Goal: Information Seeking & Learning: Learn about a topic

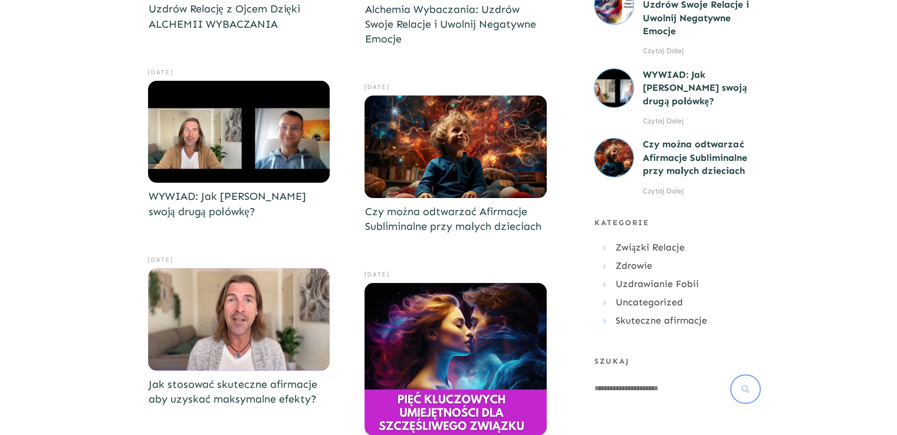
scroll to position [202, 0]
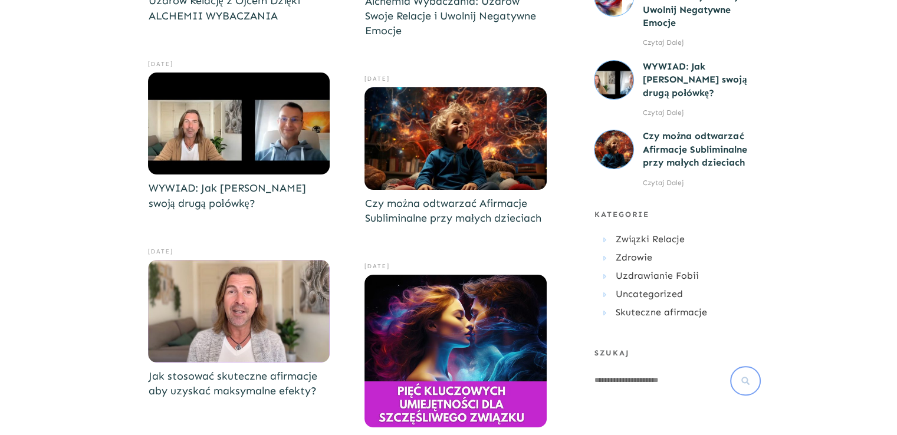
click at [257, 311] on img at bounding box center [239, 311] width 182 height 103
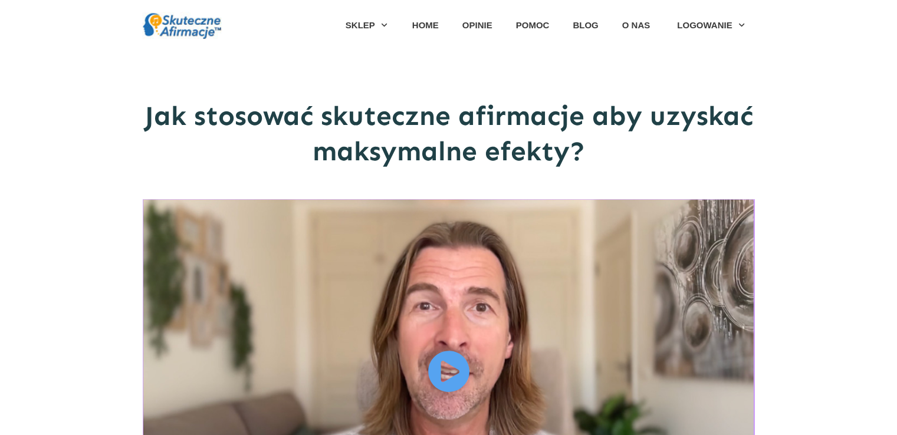
click at [446, 366] on icon at bounding box center [449, 371] width 42 height 53
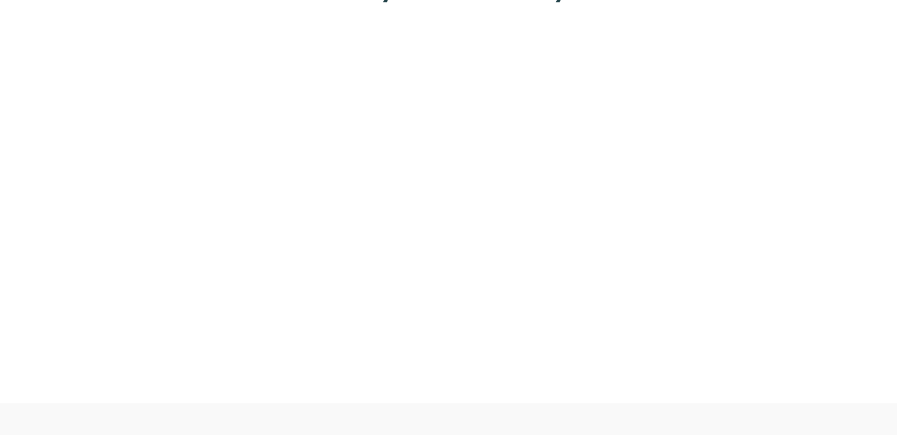
scroll to position [162, 0]
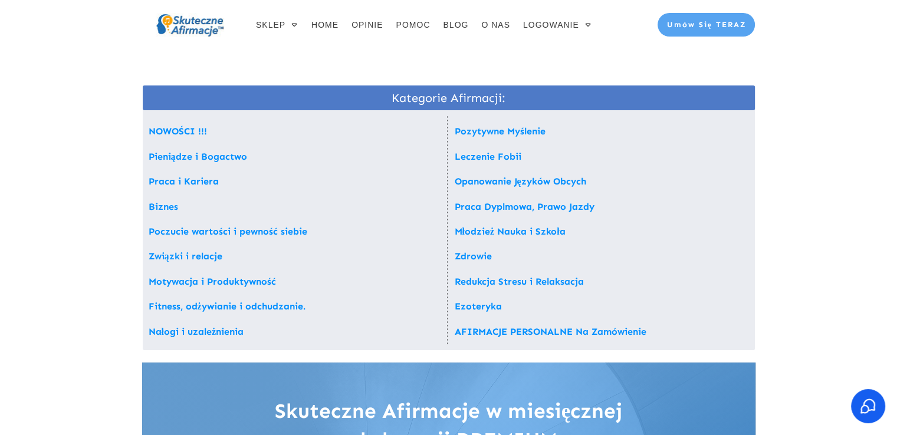
click at [464, 306] on link "Ezoteryka" at bounding box center [478, 306] width 47 height 11
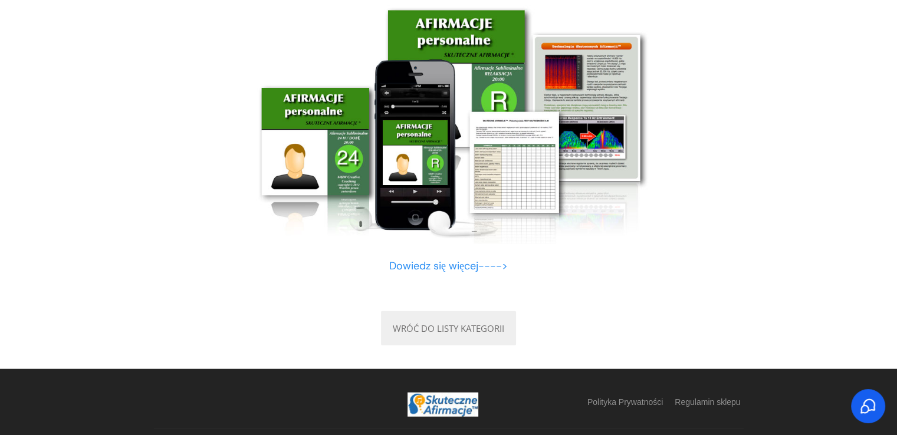
scroll to position [11836, 0]
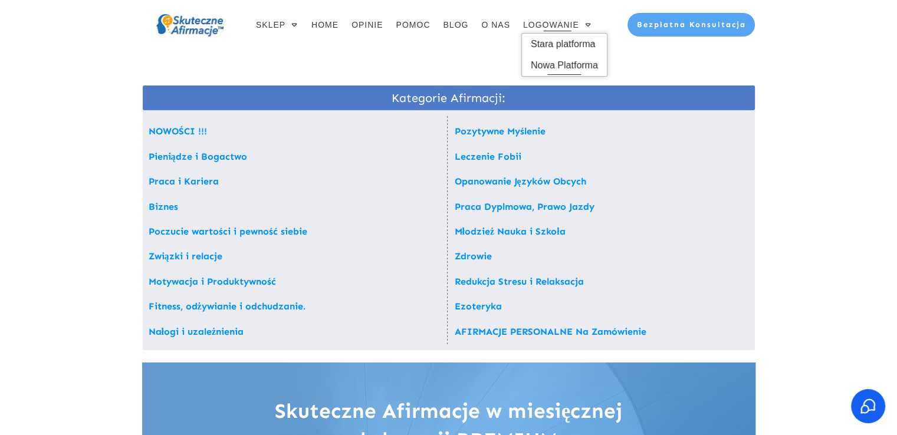
click at [534, 61] on span "Nowa Platforma" at bounding box center [564, 65] width 67 height 19
click at [547, 43] on span "Stara platforma" at bounding box center [564, 44] width 67 height 19
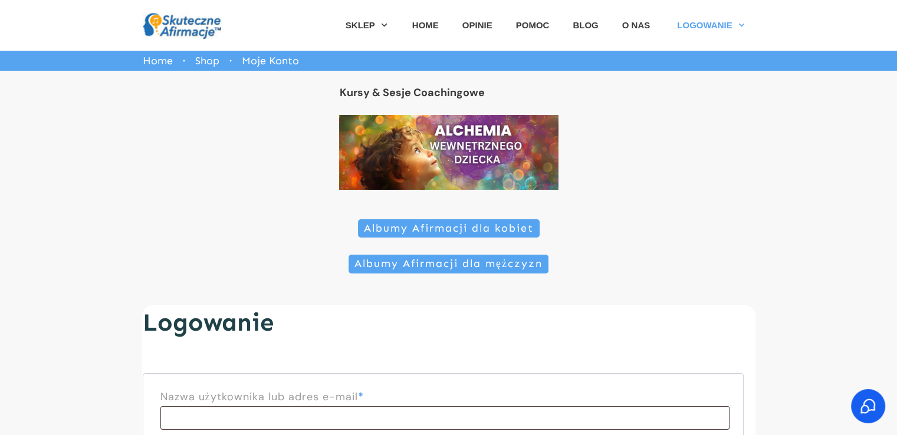
click at [431, 229] on span "Albumy Afirmacji dla kobiet" at bounding box center [449, 228] width 170 height 13
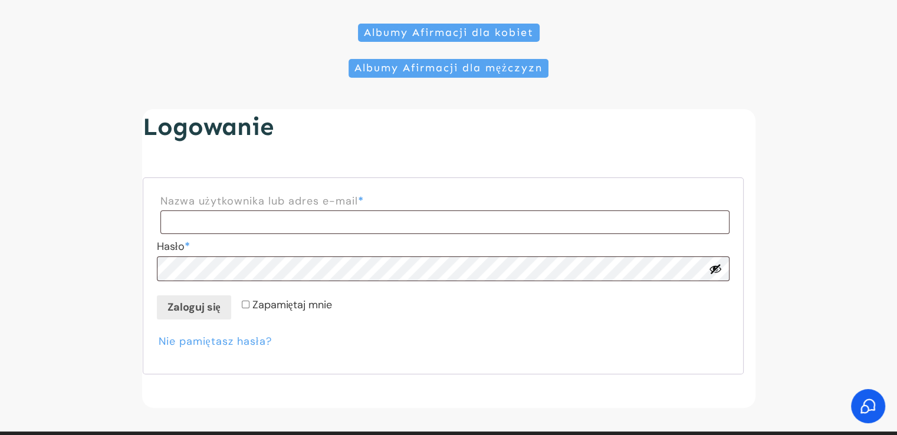
scroll to position [196, 0]
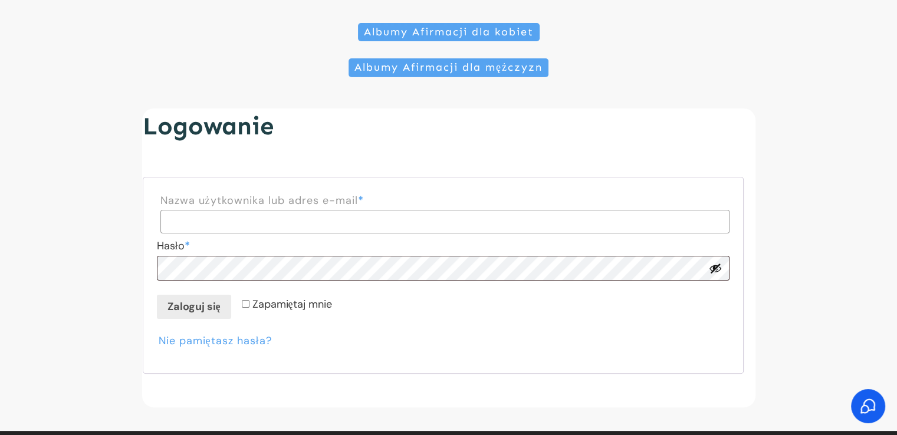
click at [259, 218] on input "Nazwa użytkownika lub adres e-mail * Wymagane" at bounding box center [444, 222] width 569 height 24
type input "**********"
click at [157, 295] on button "Zaloguj się" at bounding box center [194, 307] width 74 height 24
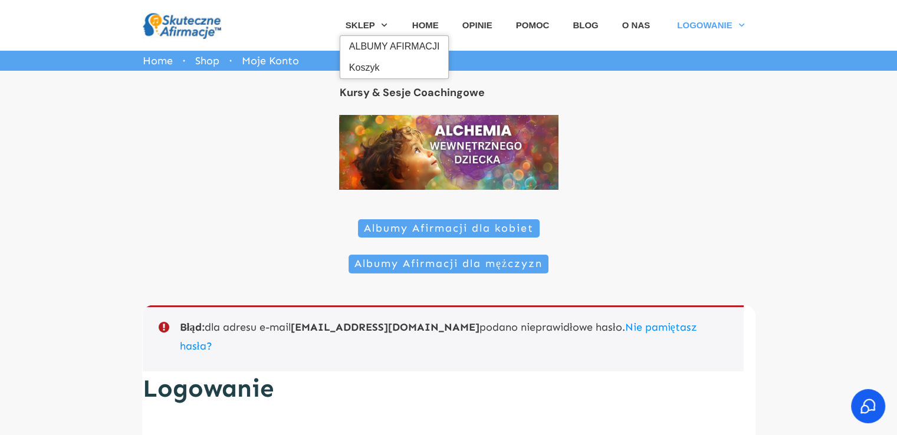
click at [374, 46] on span "ALBUMY AFIRMACJI" at bounding box center [394, 46] width 91 height 19
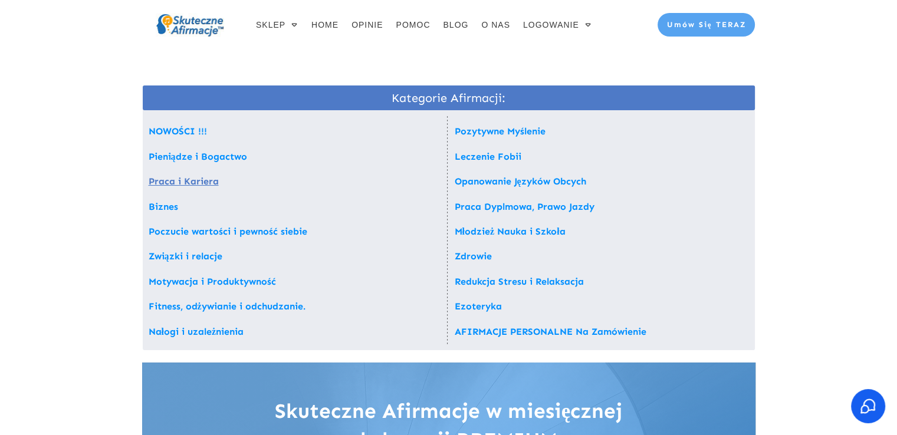
click at [160, 180] on link "Praca i Kariera" at bounding box center [184, 181] width 70 height 11
click at [192, 235] on link "Poczucie wartości i pewność siebie" at bounding box center [228, 231] width 159 height 11
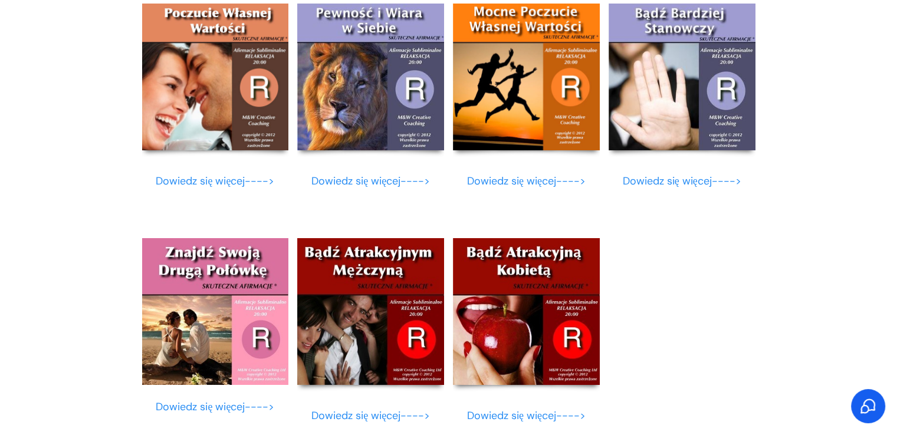
scroll to position [4204, 0]
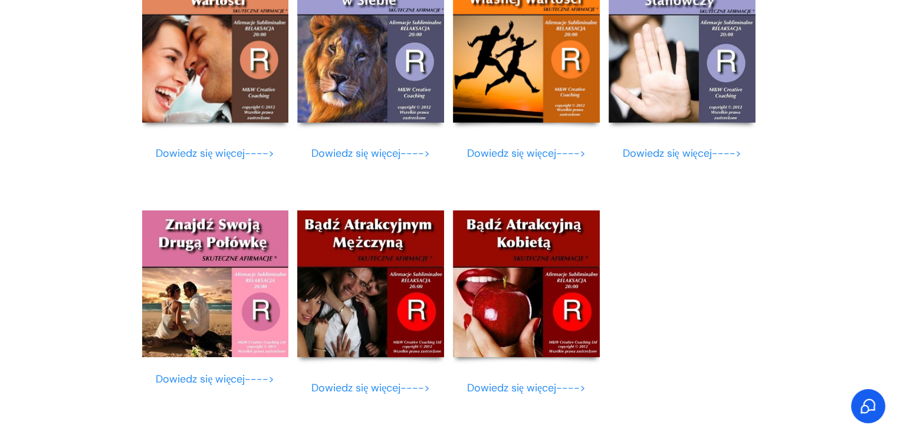
click at [539, 288] on img at bounding box center [526, 284] width 147 height 147
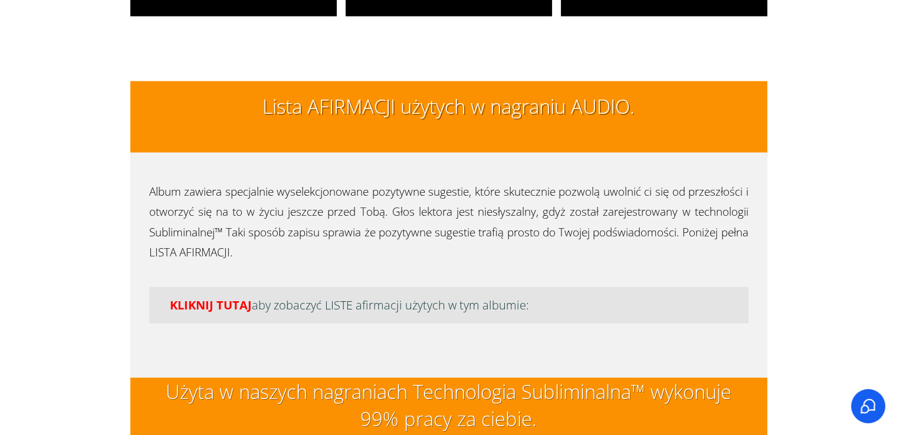
scroll to position [2835, 0]
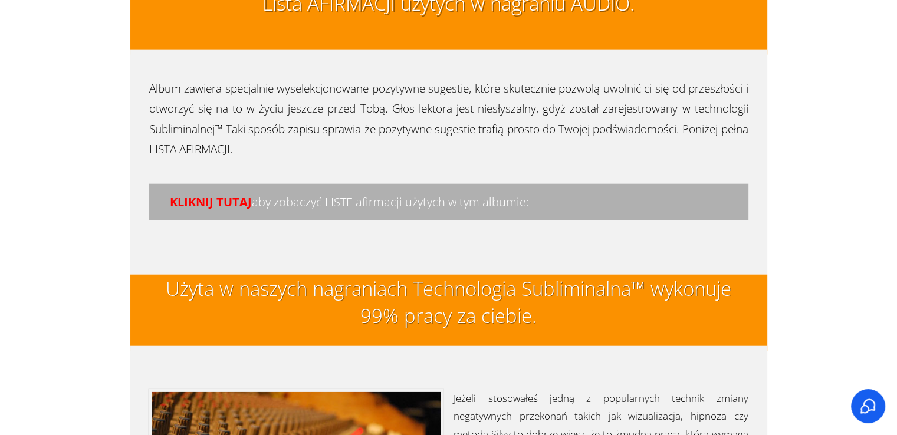
click at [217, 203] on span "KLIKNIJ TUTAJ" at bounding box center [211, 202] width 82 height 16
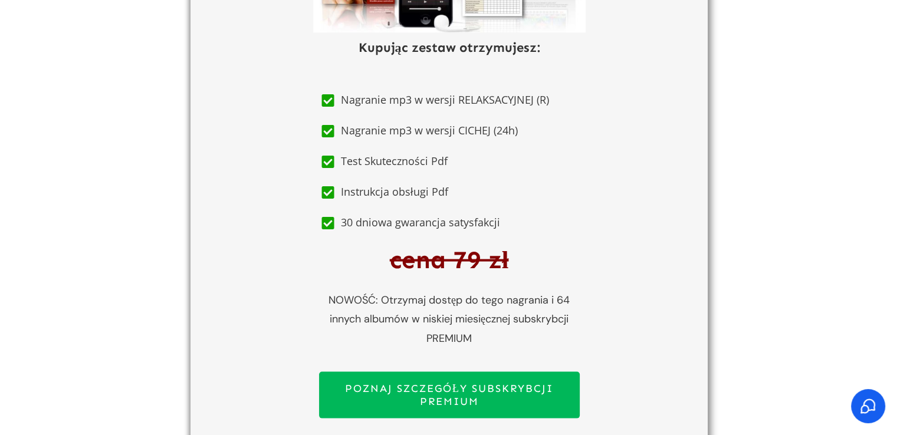
scroll to position [6803, 0]
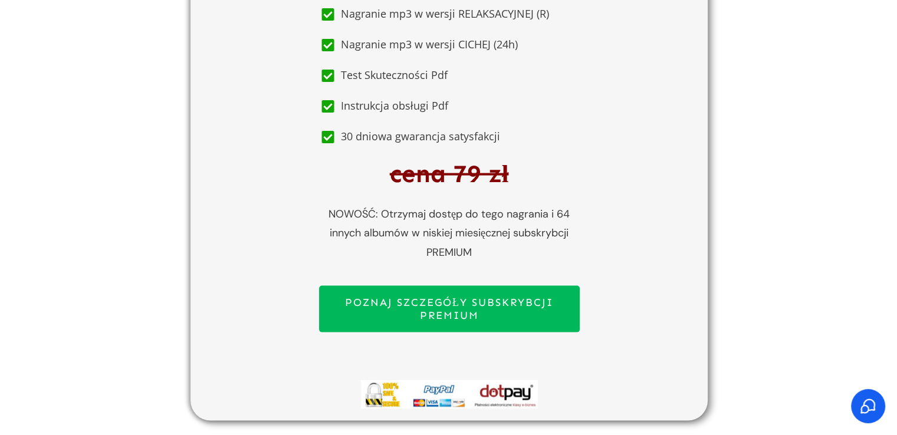
click at [400, 318] on span "POZNAJ SZCZEGÓŁY SUBSKRYBCJI PREMIUM" at bounding box center [449, 309] width 239 height 25
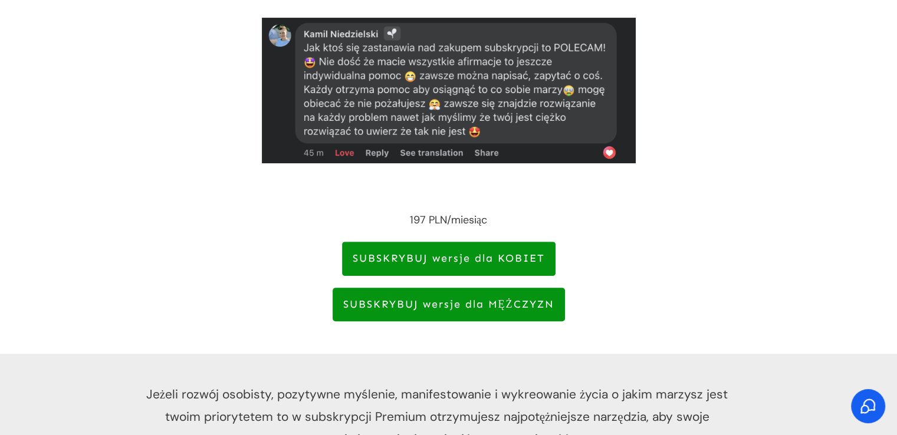
scroll to position [495, 0]
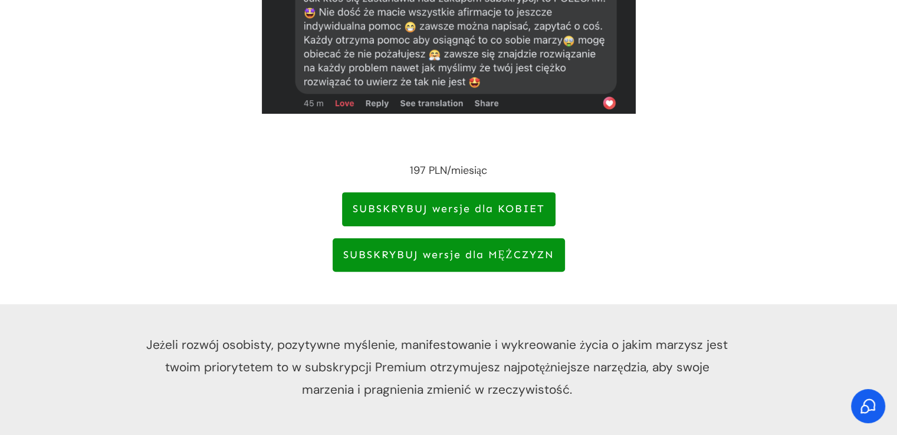
click at [433, 203] on span "SUBSKRYBUJ wersje dla KOBIET" at bounding box center [449, 209] width 192 height 13
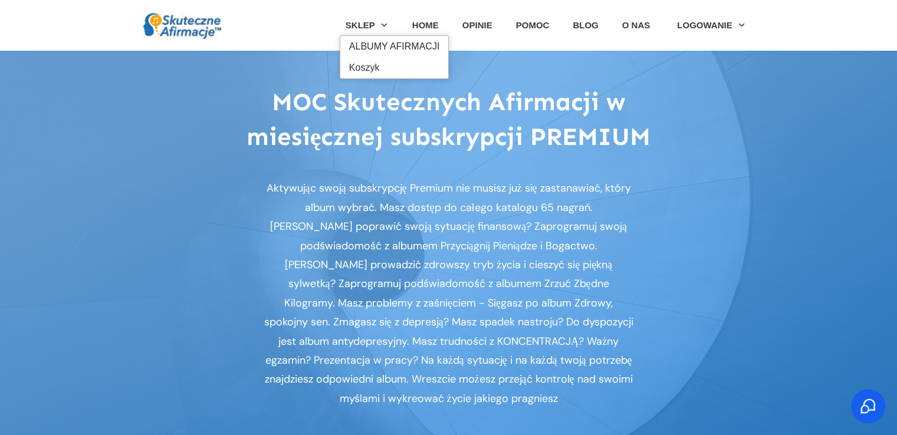
click at [366, 52] on span "ALBUMY AFIRMACJI" at bounding box center [394, 46] width 91 height 19
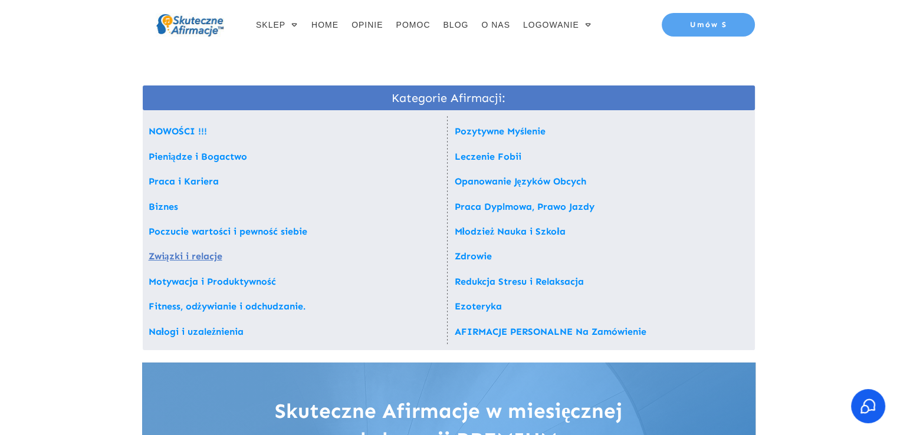
click at [170, 258] on link "Związki i relacje" at bounding box center [186, 256] width 74 height 11
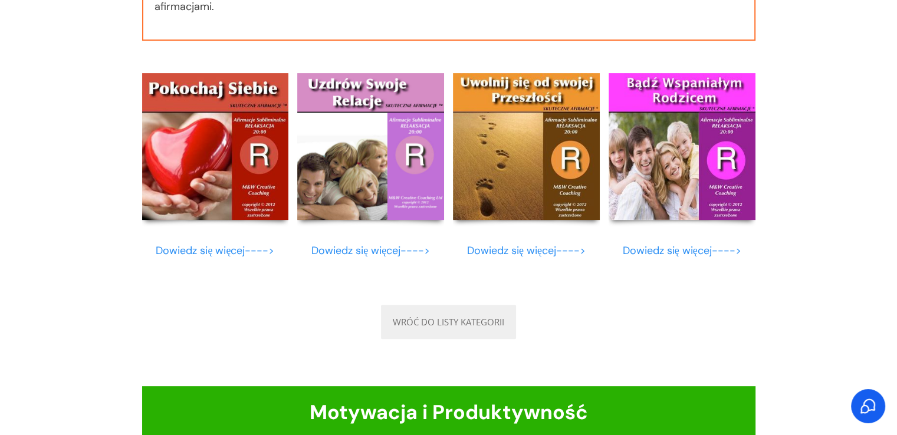
scroll to position [4927, 0]
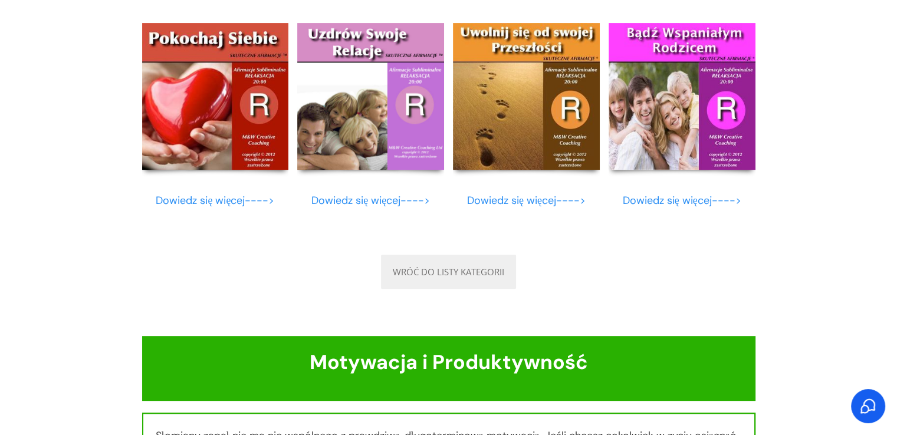
click at [203, 64] on img at bounding box center [215, 96] width 147 height 147
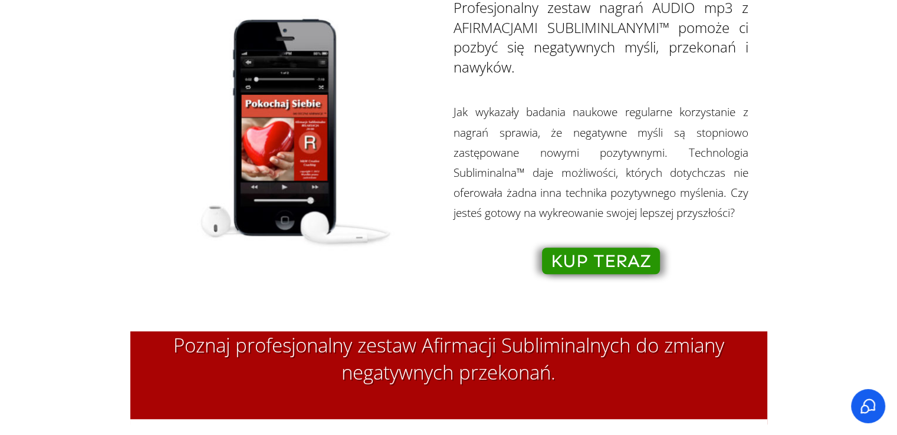
scroll to position [739, 0]
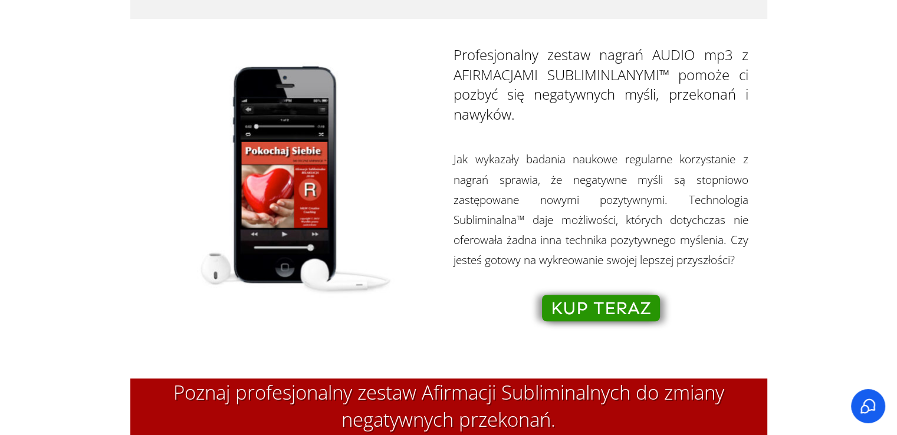
click at [591, 313] on span "KUP TERAZ" at bounding box center [601, 308] width 100 height 13
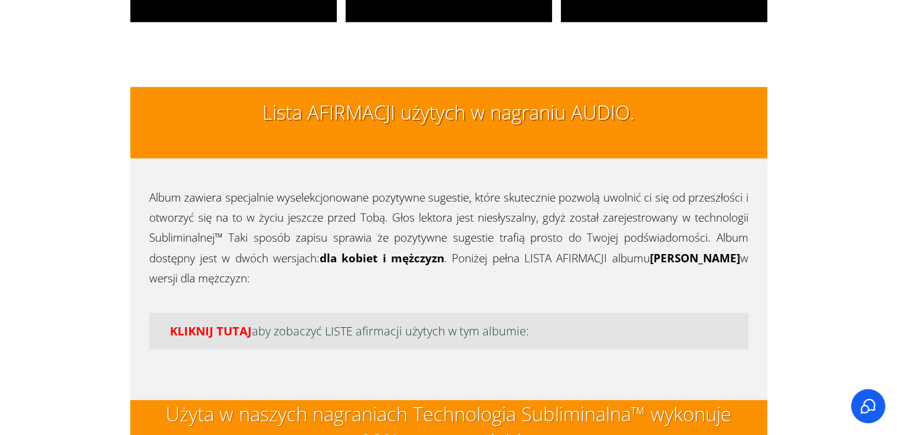
scroll to position [2686, 0]
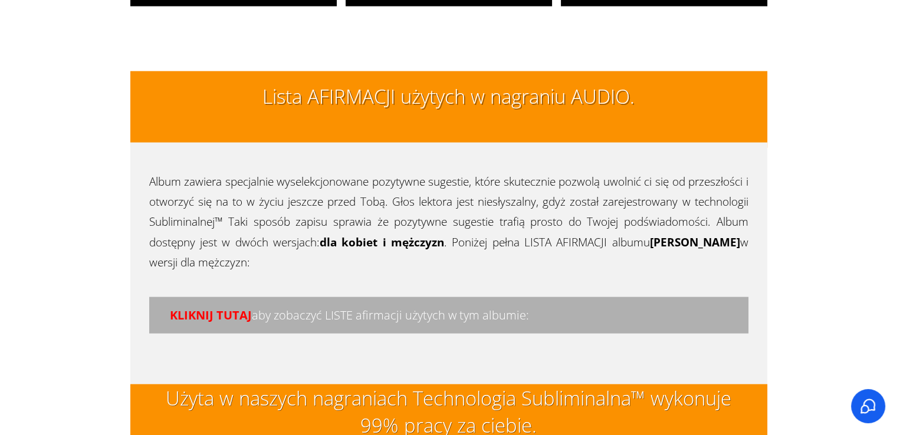
click at [208, 311] on span "KLIKNIJ TUTAJ" at bounding box center [211, 315] width 82 height 16
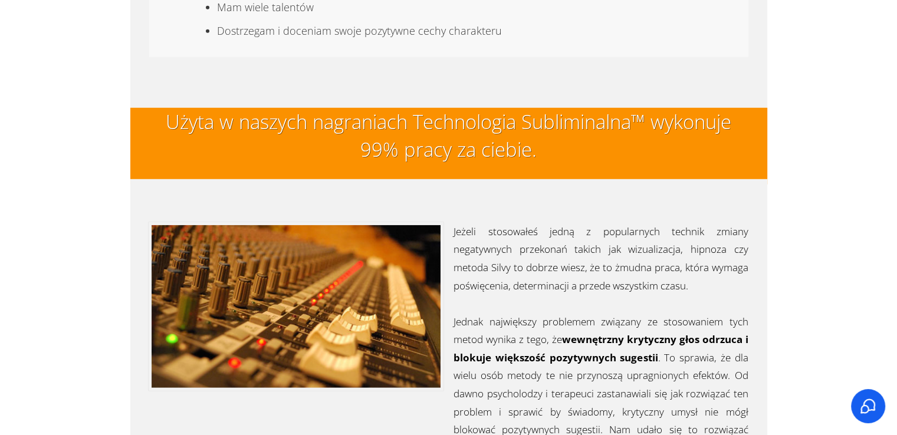
scroll to position [3417, 0]
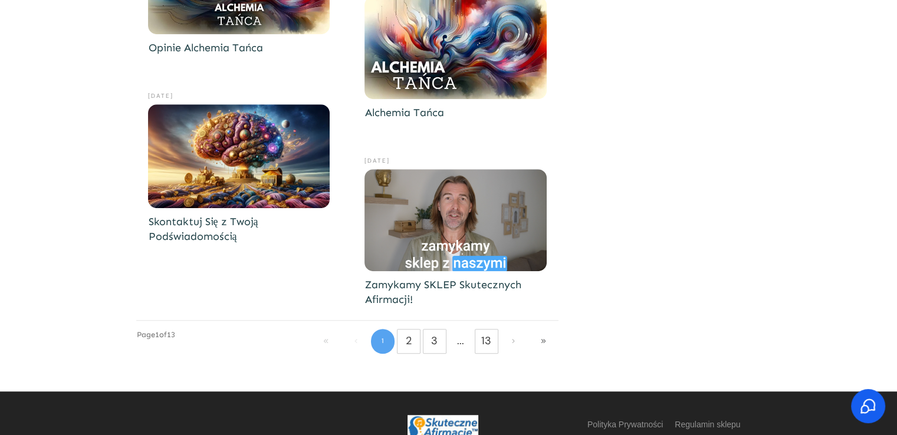
scroll to position [721, 0]
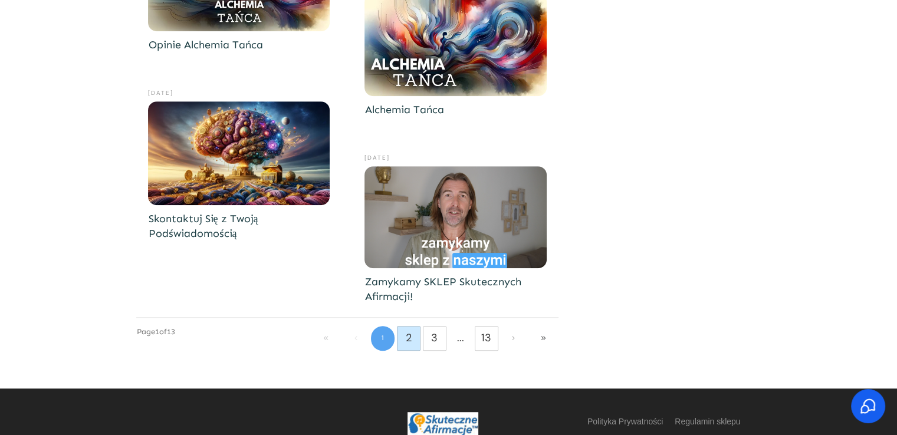
click at [418, 345] on link "2" at bounding box center [408, 337] width 22 height 19
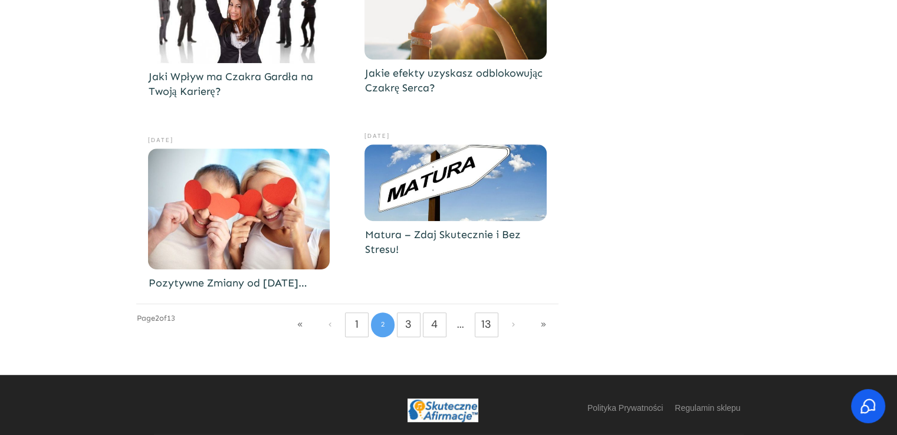
scroll to position [749, 0]
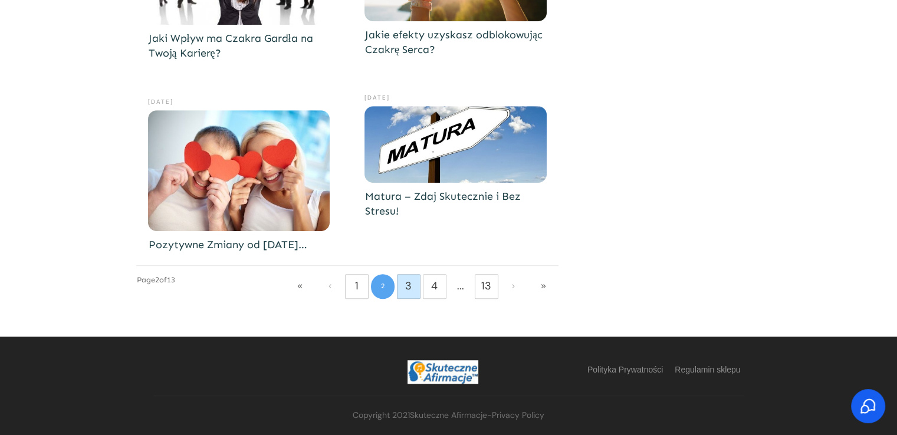
drag, startPoint x: 417, startPoint y: 297, endPoint x: 413, endPoint y: 290, distance: 7.9
click at [413, 290] on p "3" at bounding box center [409, 286] width 24 height 25
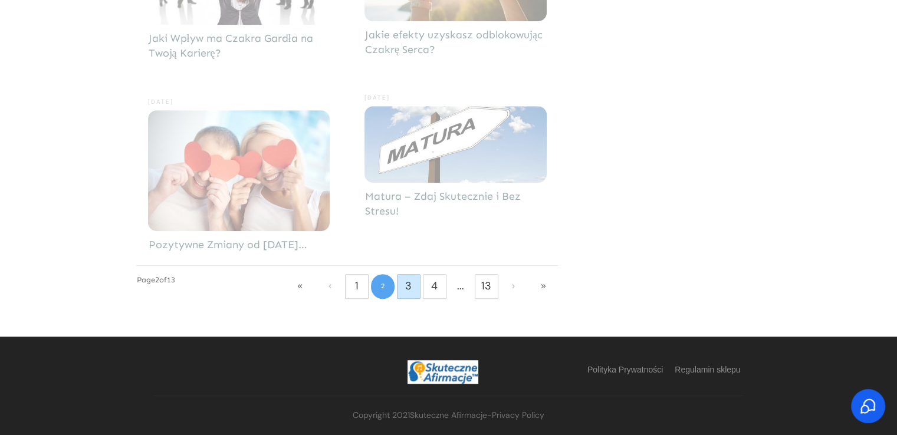
click at [408, 280] on link "3" at bounding box center [408, 286] width 22 height 19
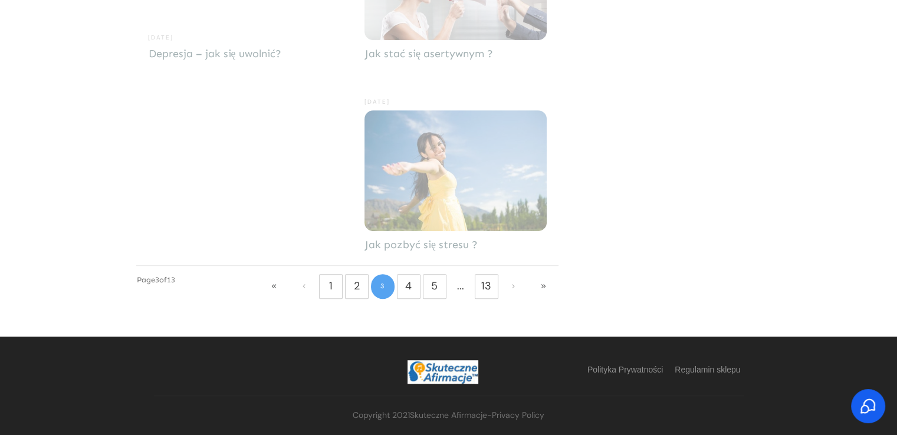
scroll to position [672, 0]
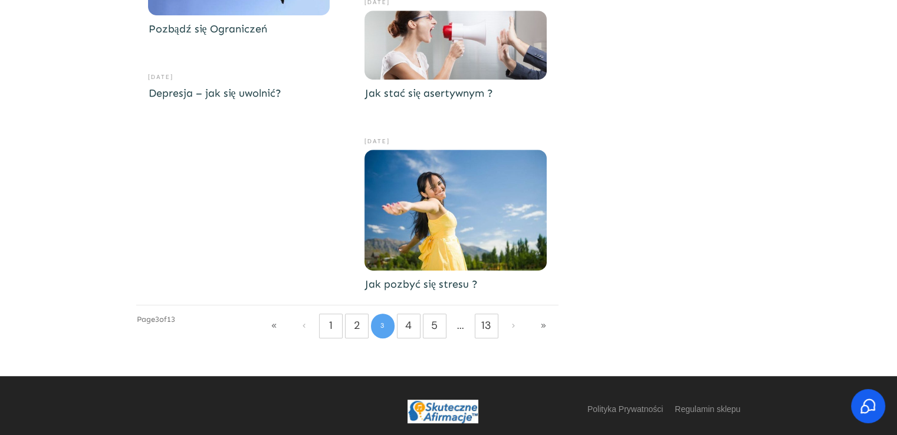
scroll to position [635, 0]
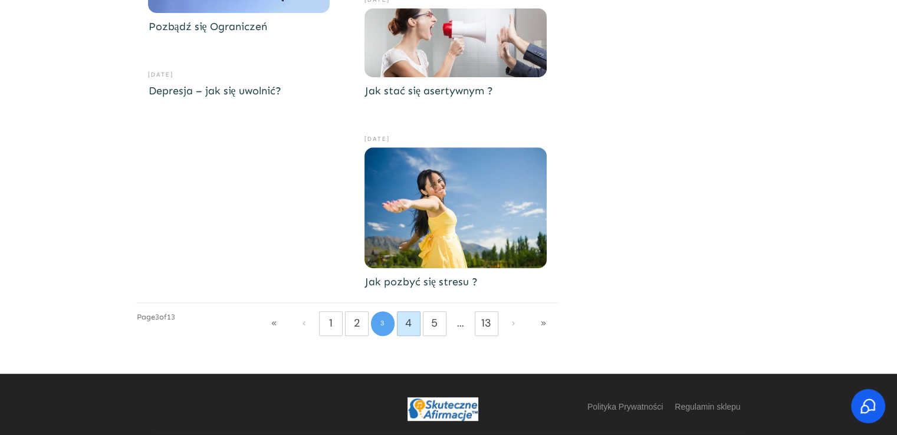
click at [406, 324] on link "4" at bounding box center [408, 323] width 22 height 19
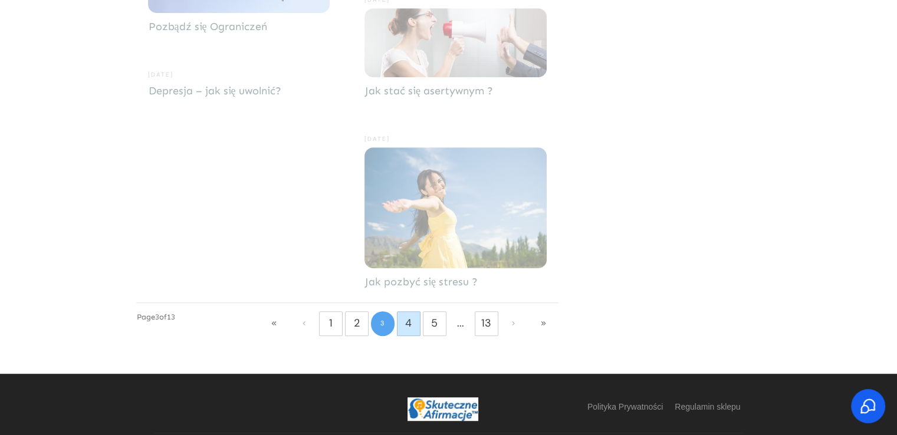
scroll to position [272, 0]
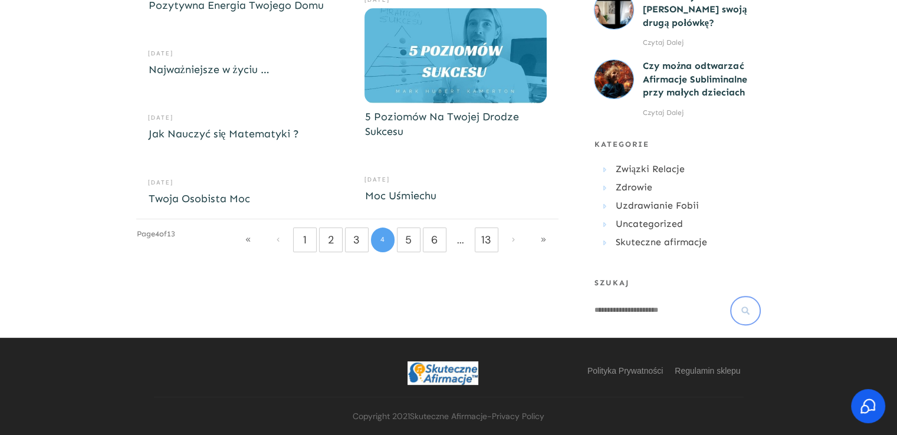
scroll to position [272, 0]
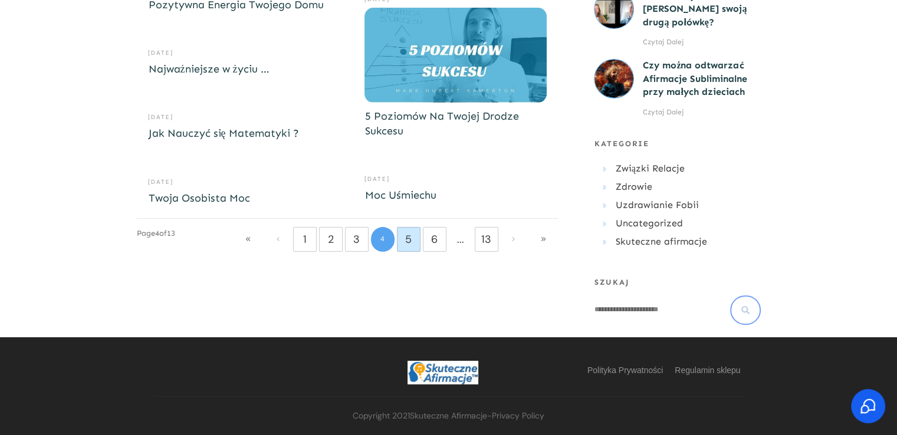
click at [412, 239] on link "5" at bounding box center [408, 239] width 22 height 19
